Goal: Task Accomplishment & Management: Manage account settings

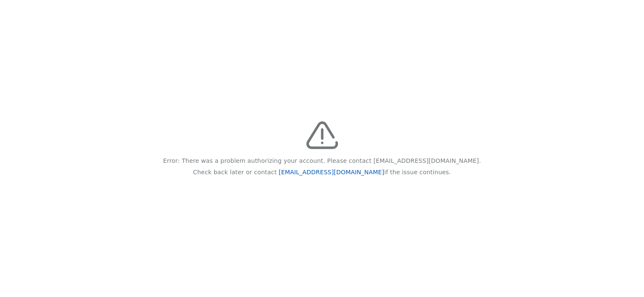
click at [326, 172] on link "feedback@recidiviz.org" at bounding box center [331, 172] width 105 height 7
click at [320, 170] on link "[EMAIL_ADDRESS][DOMAIN_NAME]" at bounding box center [331, 172] width 105 height 7
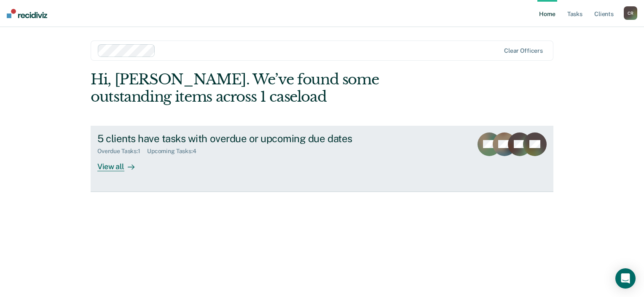
click at [175, 145] on div "Overdue Tasks : 1 Upcoming Tasks : 4" at bounding box center [245, 149] width 296 height 11
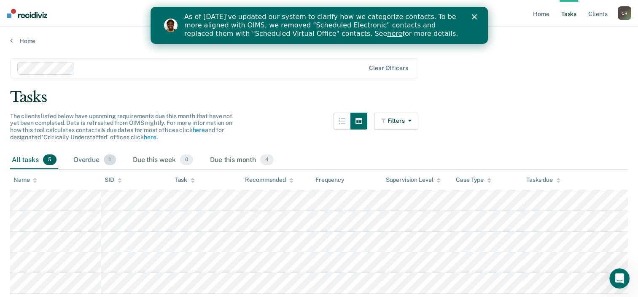
click at [93, 161] on div "Overdue 1" at bounding box center [95, 160] width 46 height 19
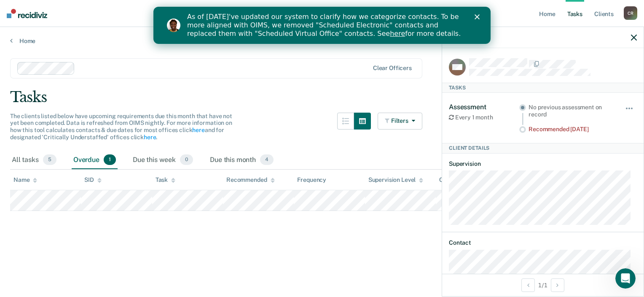
click at [634, 35] on icon "button" at bounding box center [634, 38] width 6 height 6
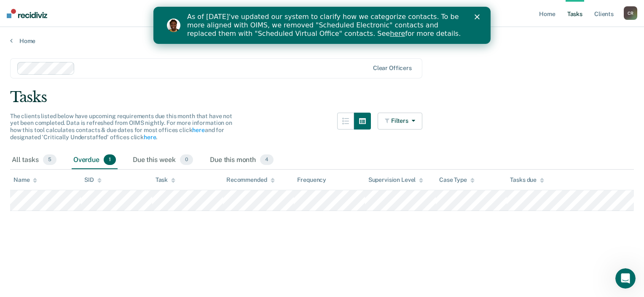
click at [631, 18] on div "C R" at bounding box center [630, 12] width 13 height 13
click at [585, 34] on link "Profile" at bounding box center [597, 34] width 68 height 7
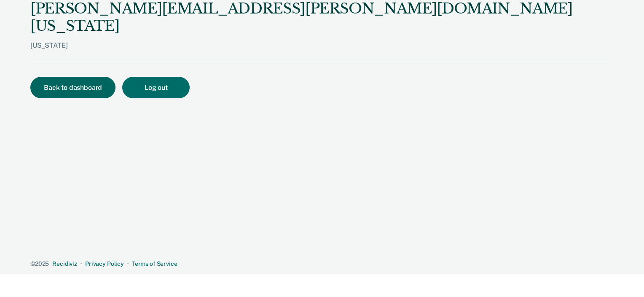
click at [62, 77] on button "Back to dashboard" at bounding box center [72, 88] width 85 height 22
